Goal: Transaction & Acquisition: Purchase product/service

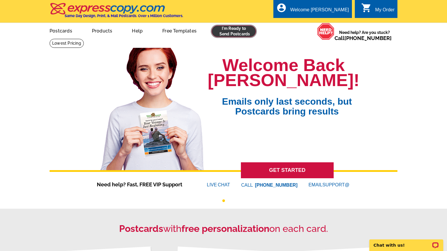
click at [238, 30] on link at bounding box center [234, 32] width 44 height 12
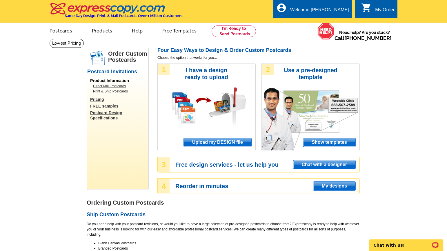
click at [225, 143] on span "Upload my DESIGN file" at bounding box center [218, 142] width 68 height 9
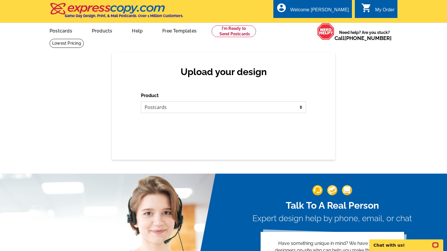
click at [302, 108] on select "Please select the type of file... Postcards Business Cards Letters and flyers G…" at bounding box center [223, 108] width 165 height 12
click at [141, 102] on select "Please select the type of file... Postcards Business Cards Letters and flyers G…" at bounding box center [223, 108] width 165 height 12
click at [194, 112] on select "Please select the type of file... Postcards Business Cards Letters and flyers G…" at bounding box center [223, 108] width 165 height 12
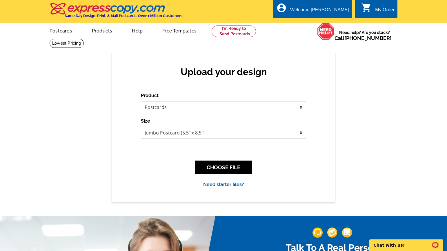
click at [270, 134] on select "Jumbo Postcard (5.5" x 8.5") Regular Postcard (4.25" x 5.6") Panoramic Postcard…" at bounding box center [223, 133] width 165 height 12
